Goal: Task Accomplishment & Management: Use online tool/utility

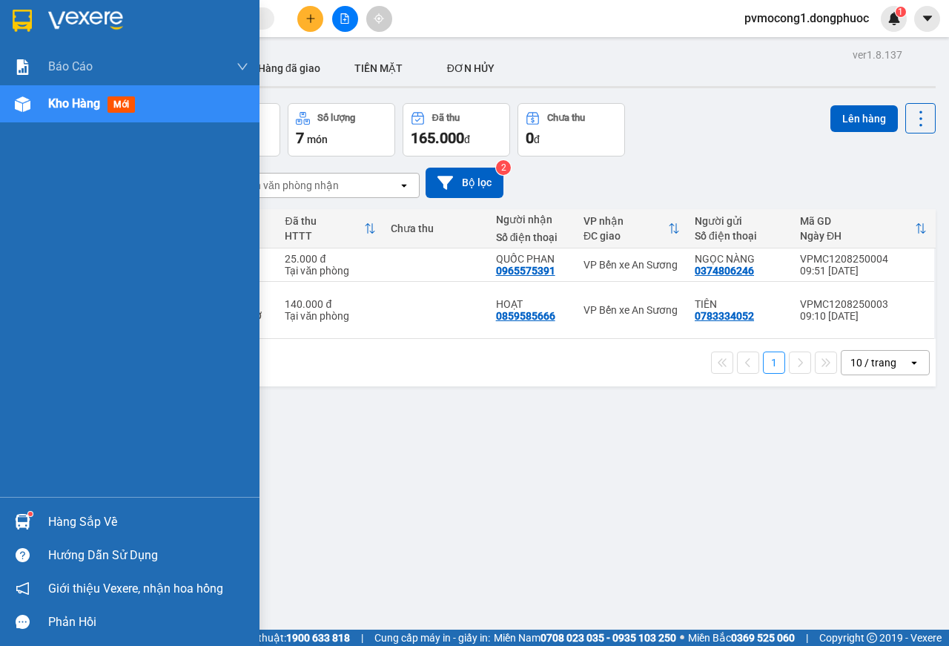
click at [24, 519] on img at bounding box center [23, 522] width 16 height 16
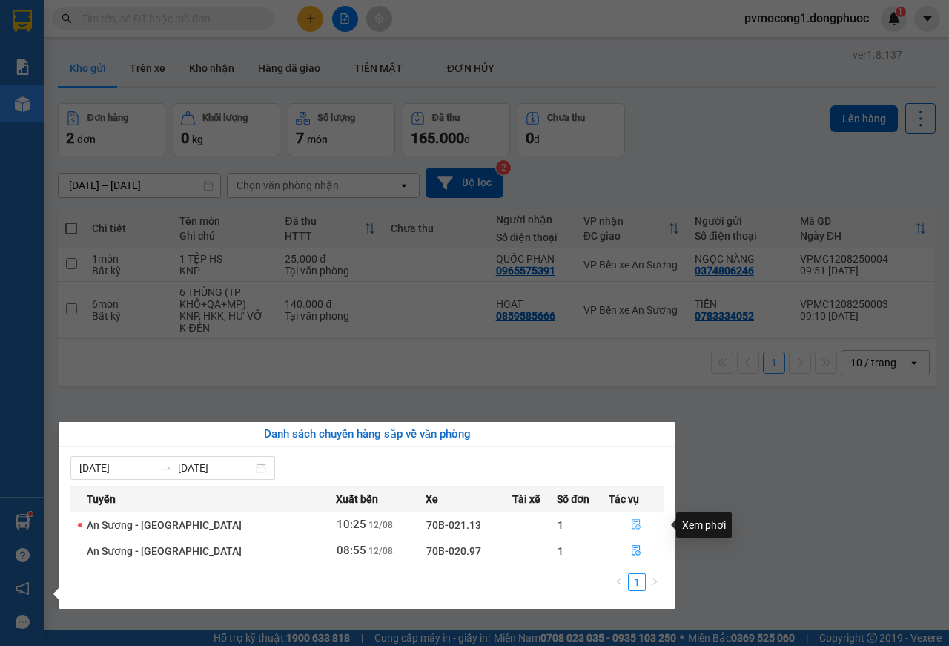
click at [632, 523] on icon "file-done" at bounding box center [636, 524] width 10 height 10
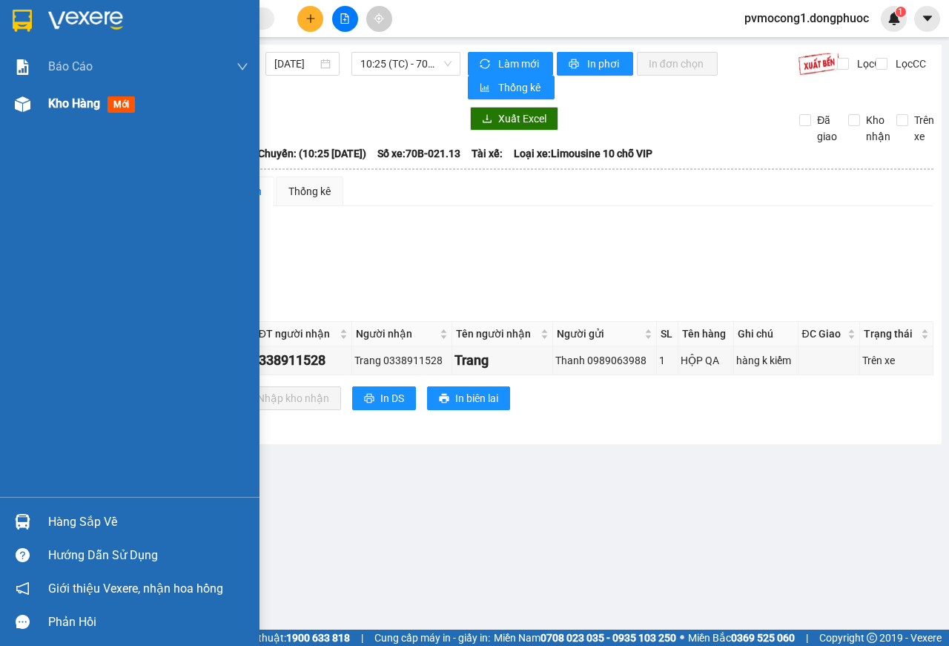
click at [16, 100] on img at bounding box center [23, 104] width 16 height 16
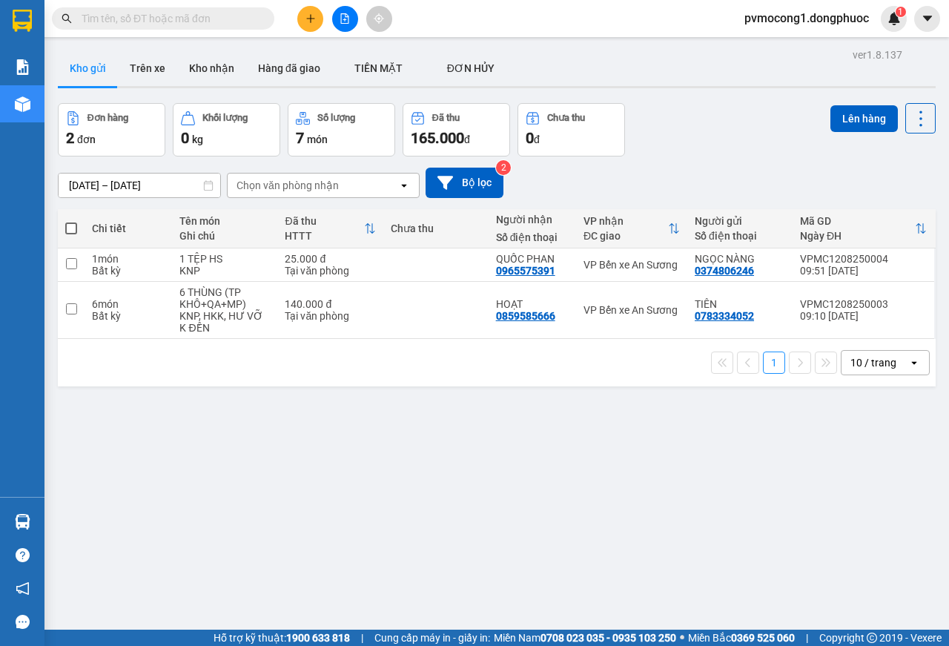
click at [70, 229] on span at bounding box center [71, 228] width 12 height 12
click at [71, 221] on input "checkbox" at bounding box center [71, 221] width 0 height 0
checkbox input "true"
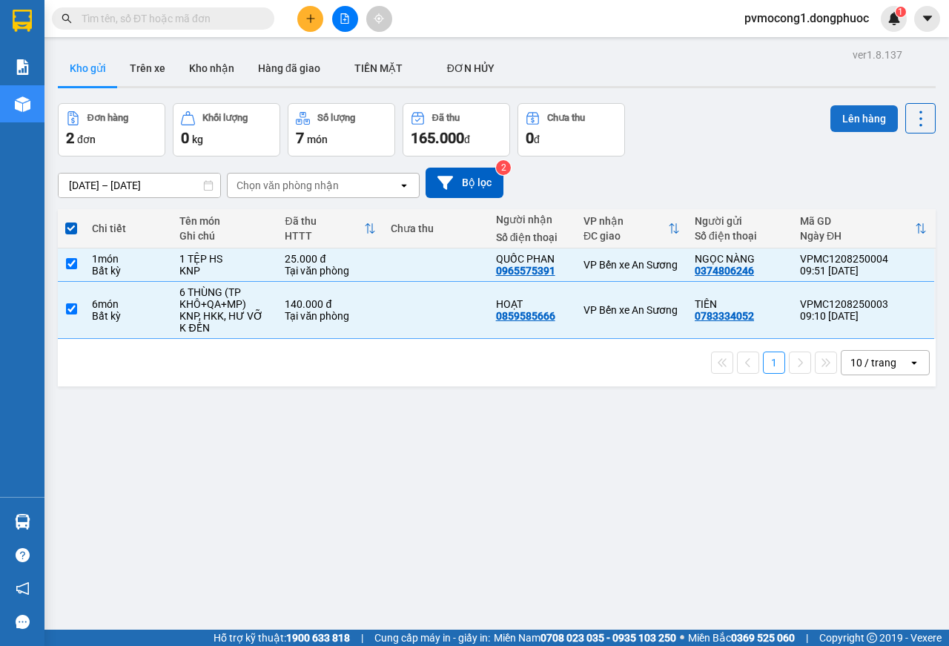
click at [847, 122] on button "Lên hàng" at bounding box center [863, 118] width 67 height 27
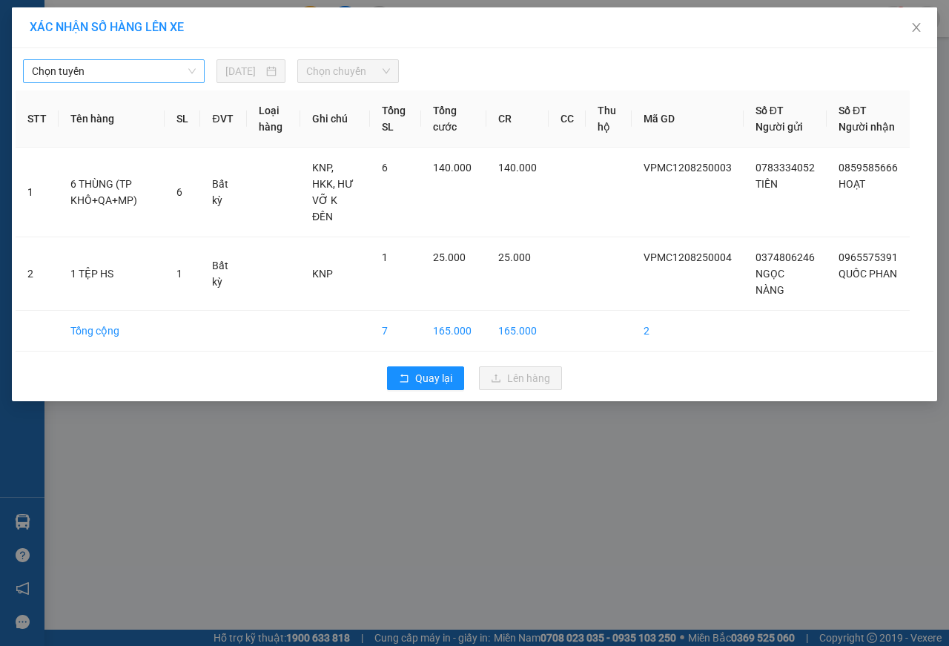
click at [145, 72] on span "Chọn tuyến" at bounding box center [114, 71] width 164 height 22
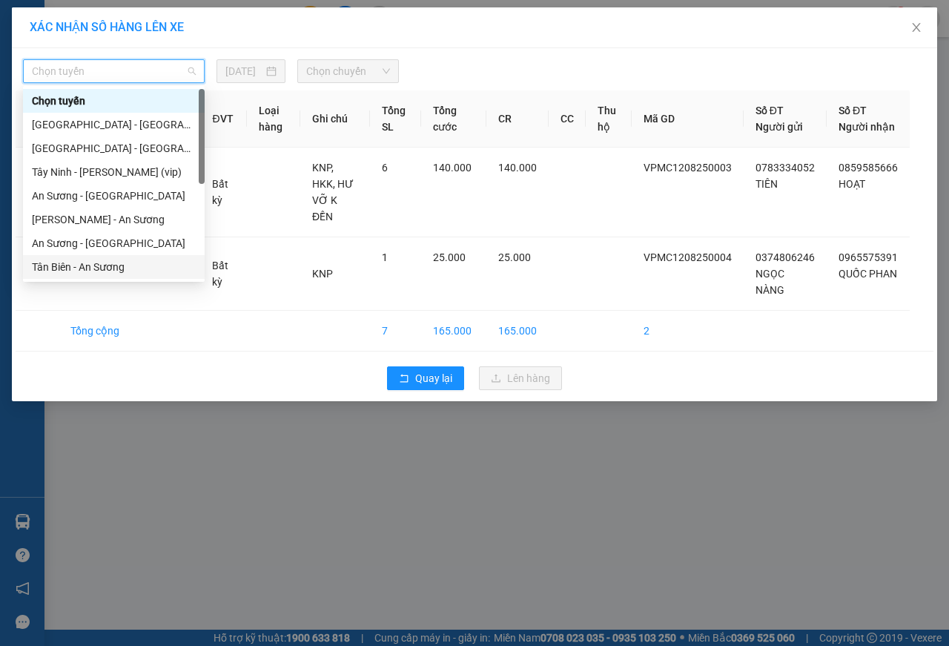
click at [99, 265] on div "Tân Biên - An Sương" at bounding box center [114, 267] width 164 height 16
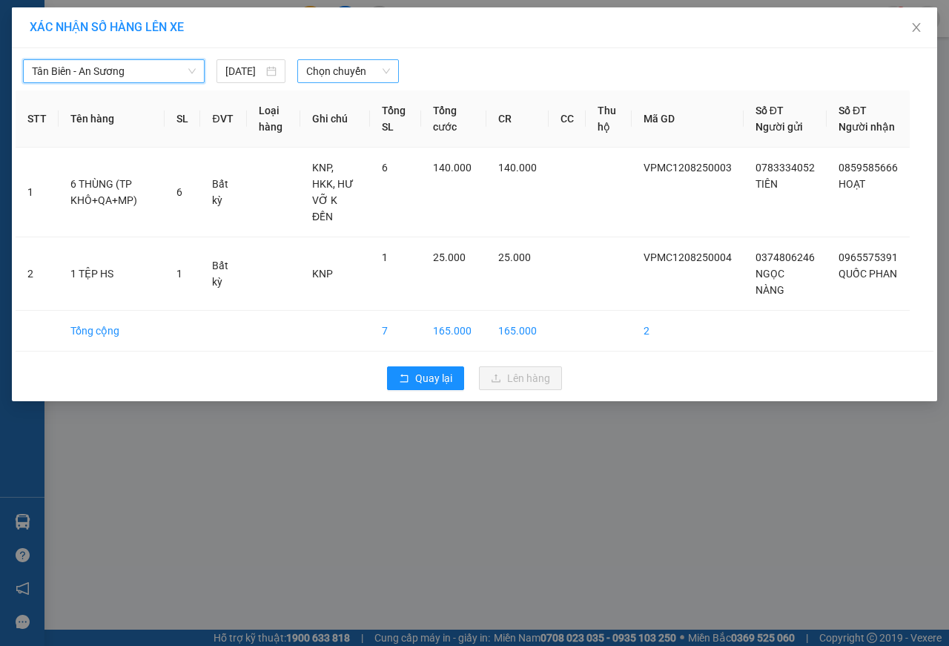
click at [332, 73] on span "Chọn chuyến" at bounding box center [347, 71] width 83 height 22
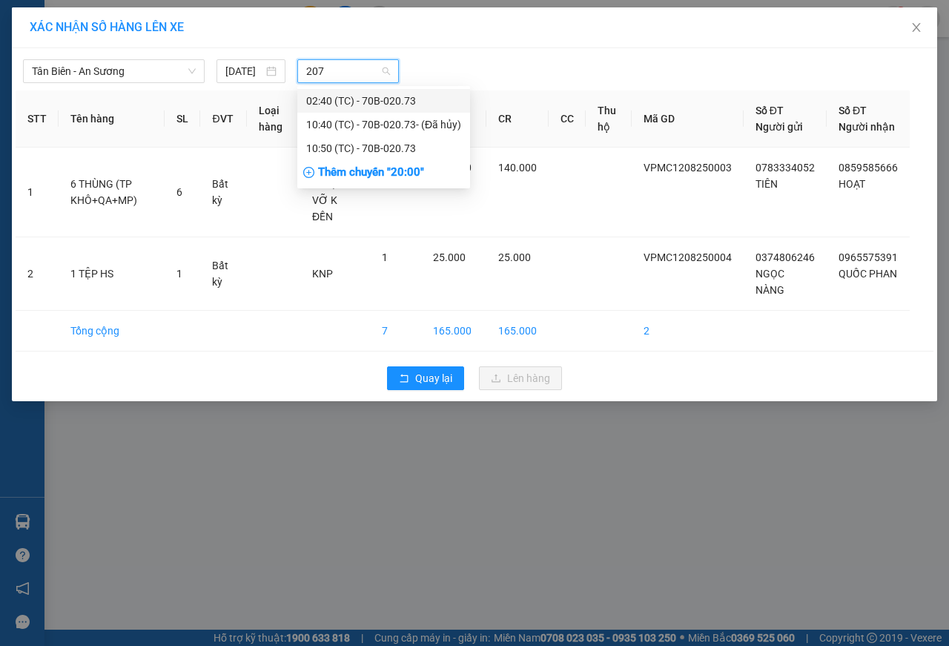
type input "2073"
click at [364, 153] on div "10:50 (TC) - 70B-020.73" at bounding box center [383, 148] width 155 height 16
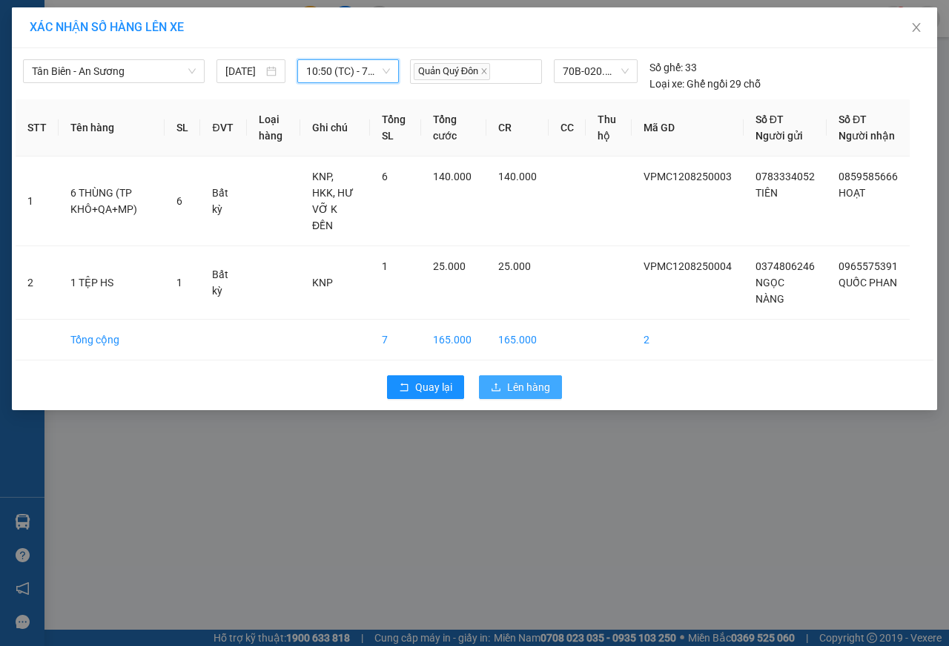
click at [519, 379] on span "Lên hàng" at bounding box center [528, 387] width 43 height 16
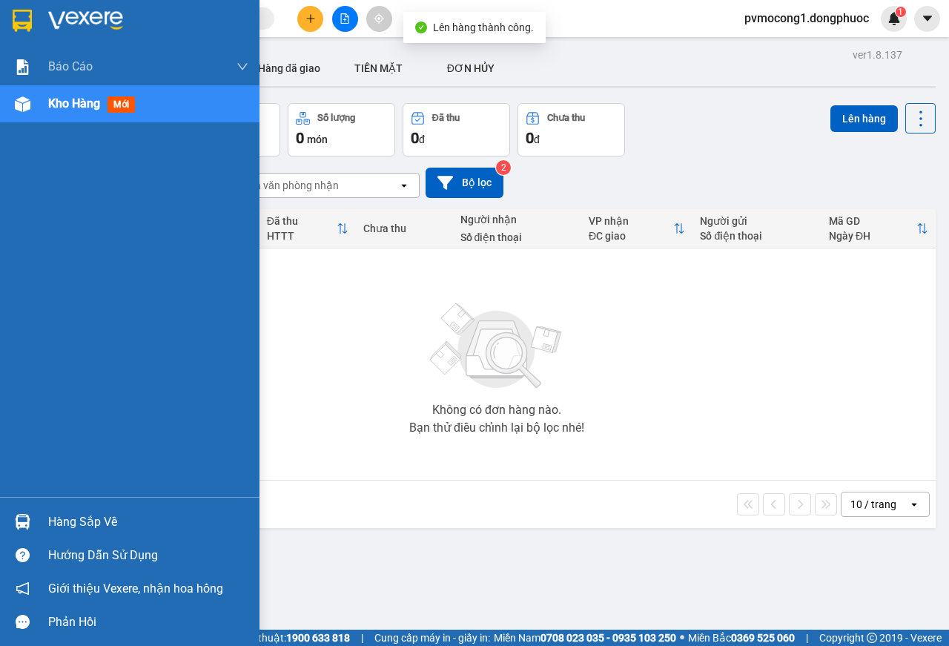
click at [89, 520] on div "Hàng sắp về" at bounding box center [148, 522] width 200 height 22
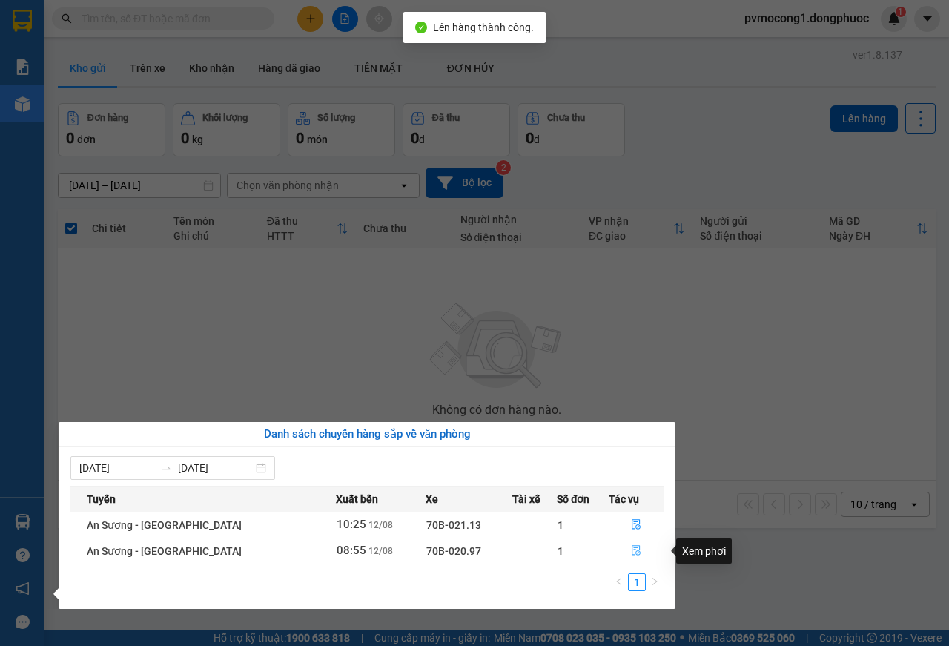
click at [631, 557] on span "file-done" at bounding box center [636, 551] width 10 height 12
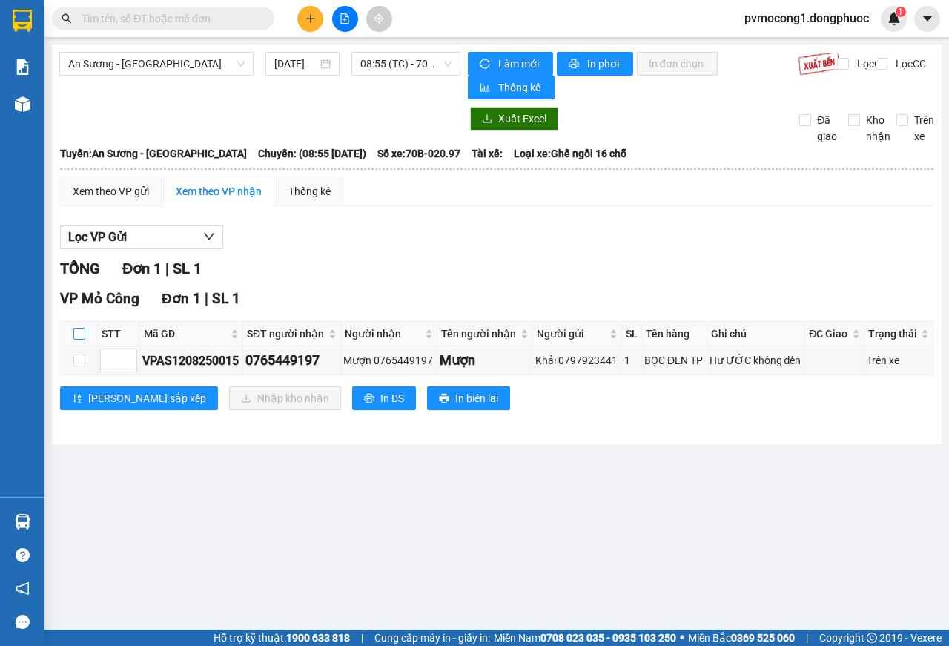
click at [73, 333] on input "checkbox" at bounding box center [79, 334] width 12 height 12
checkbox input "true"
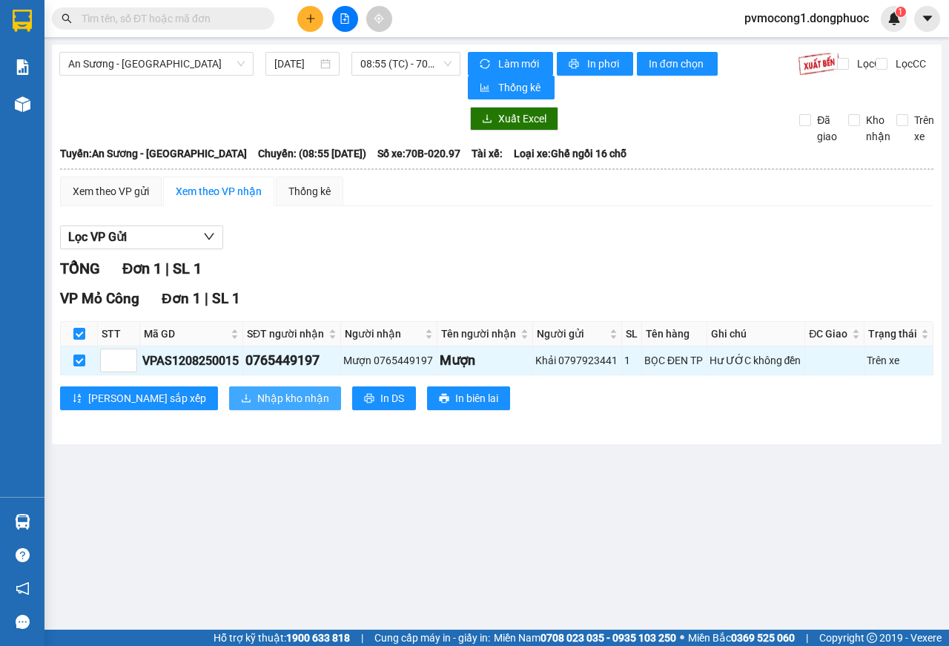
click at [229, 400] on button "Nhập kho nhận" at bounding box center [285, 398] width 112 height 24
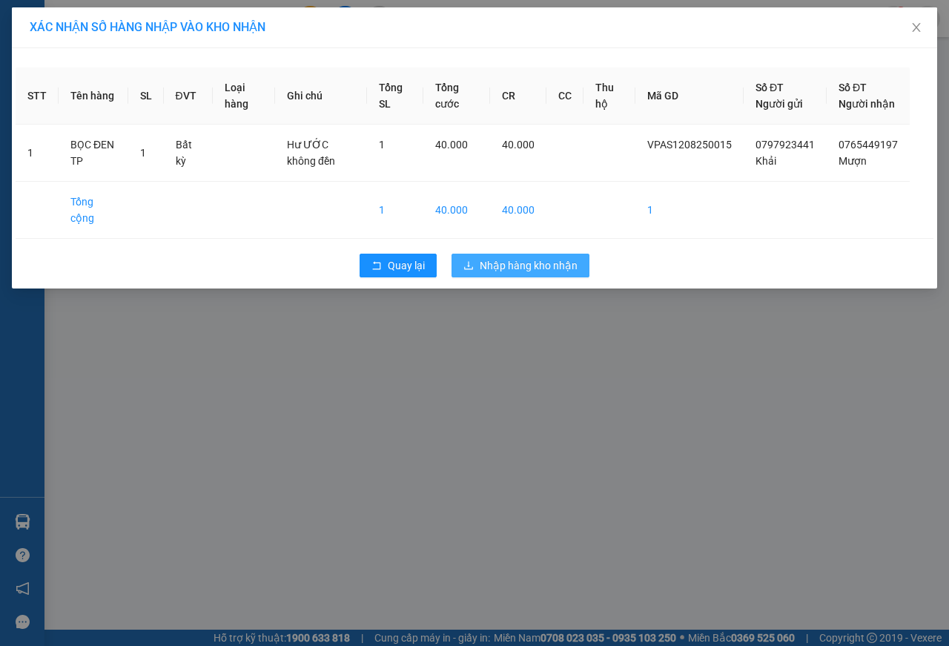
click at [546, 274] on span "Nhập hàng kho nhận" at bounding box center [529, 265] width 98 height 16
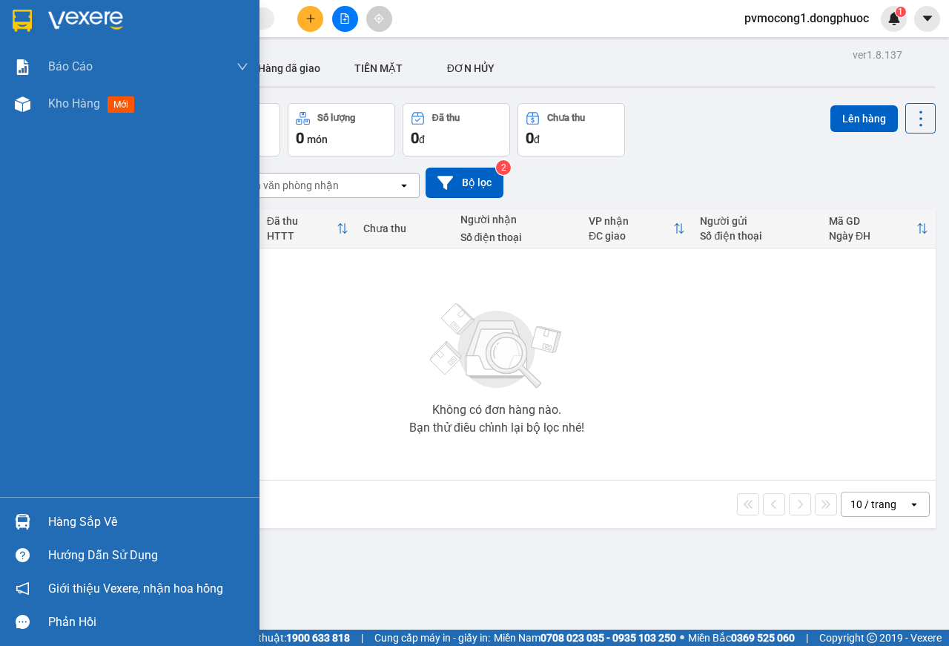
click at [30, 523] on img at bounding box center [23, 522] width 16 height 16
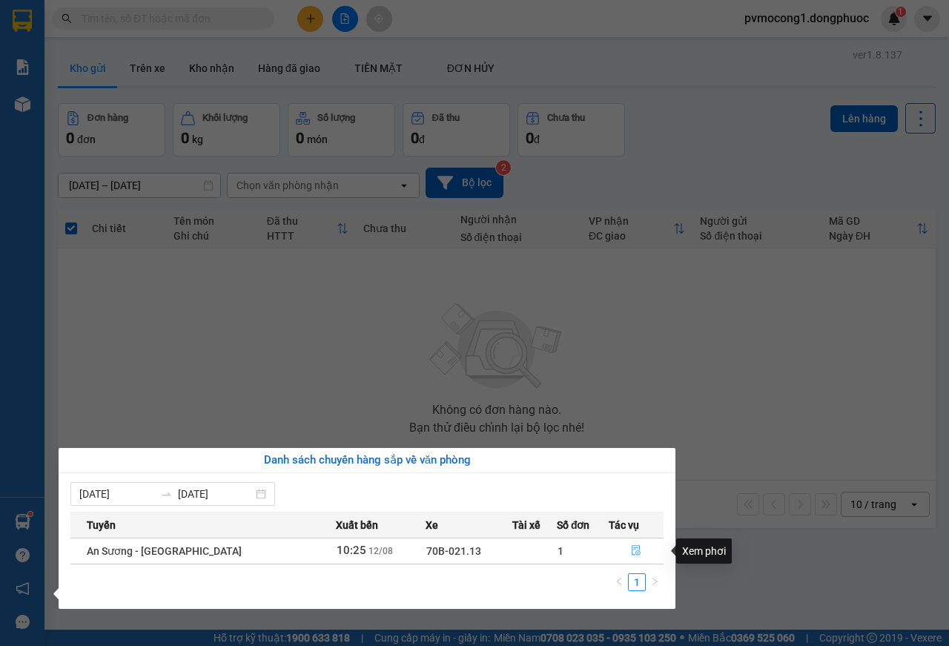
click at [632, 549] on icon "file-done" at bounding box center [636, 550] width 10 height 10
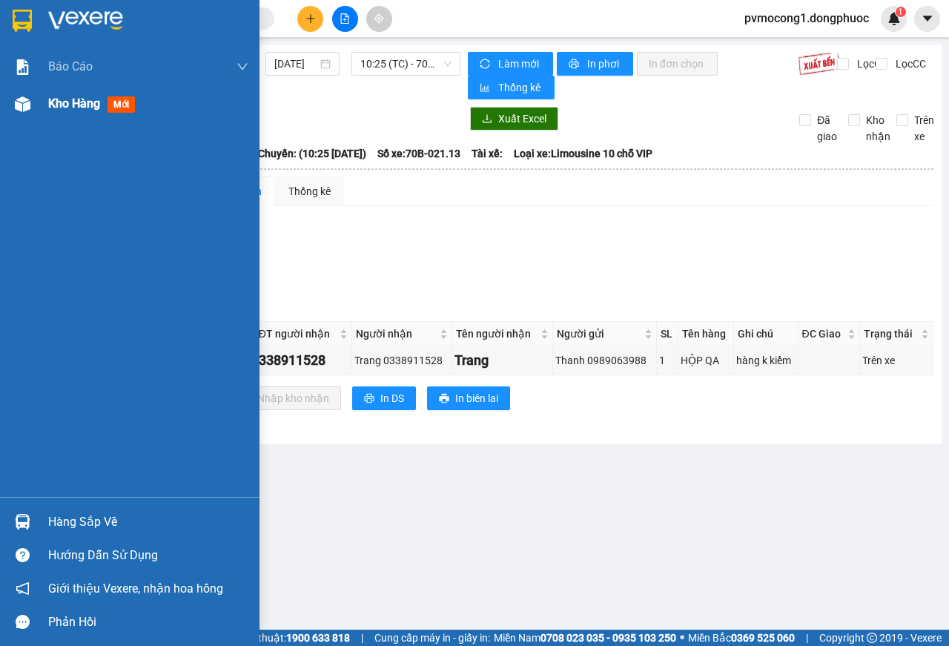
click at [31, 101] on div at bounding box center [23, 104] width 26 height 26
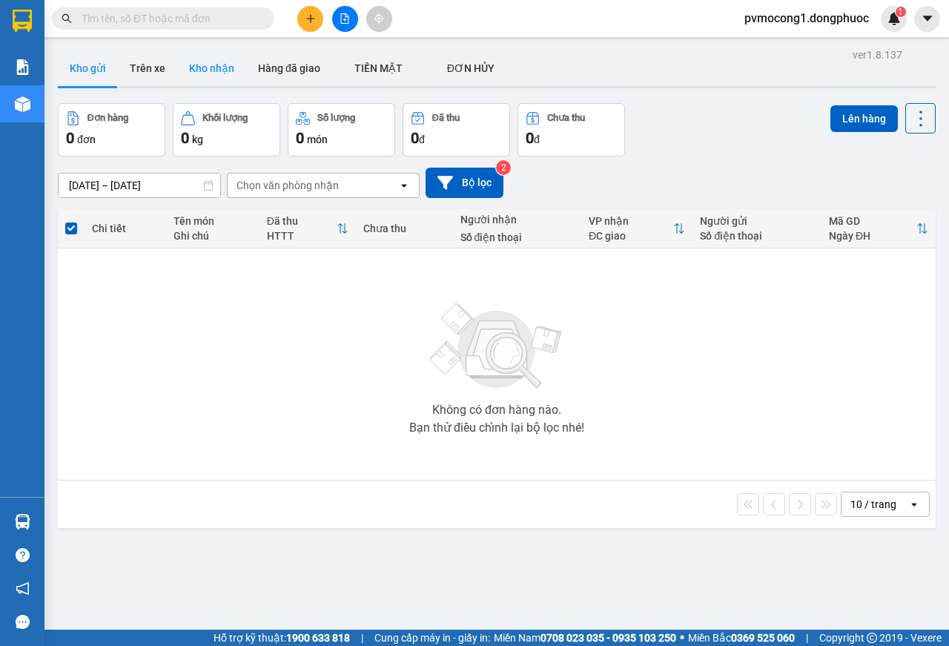
click at [218, 68] on button "Kho nhận" at bounding box center [211, 68] width 69 height 36
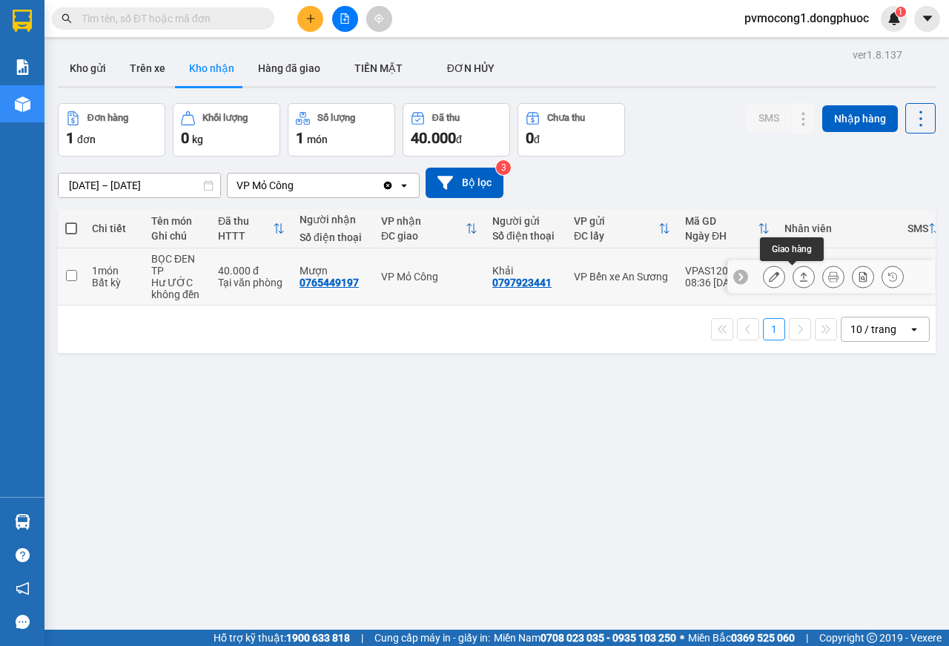
click at [798, 272] on icon at bounding box center [803, 276] width 10 height 10
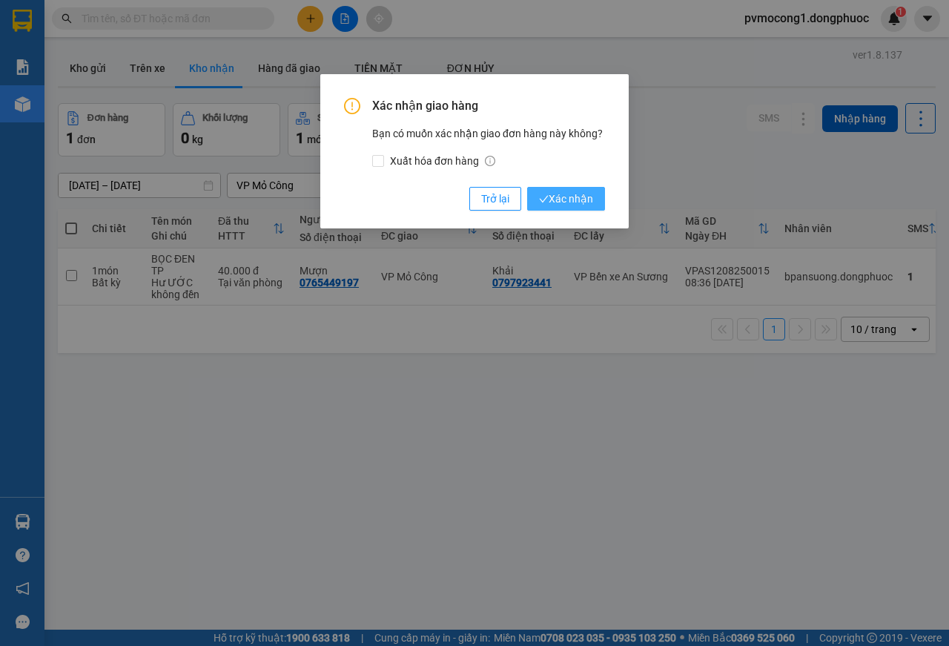
click at [549, 200] on span "Xác nhận" at bounding box center [566, 198] width 54 height 16
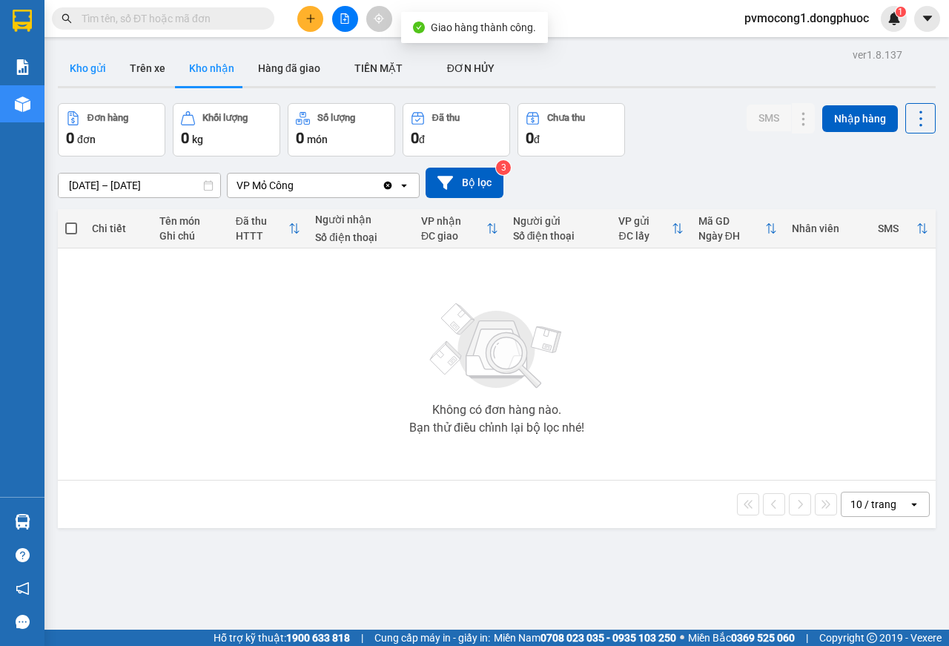
click at [91, 70] on button "Kho gửi" at bounding box center [88, 68] width 60 height 36
